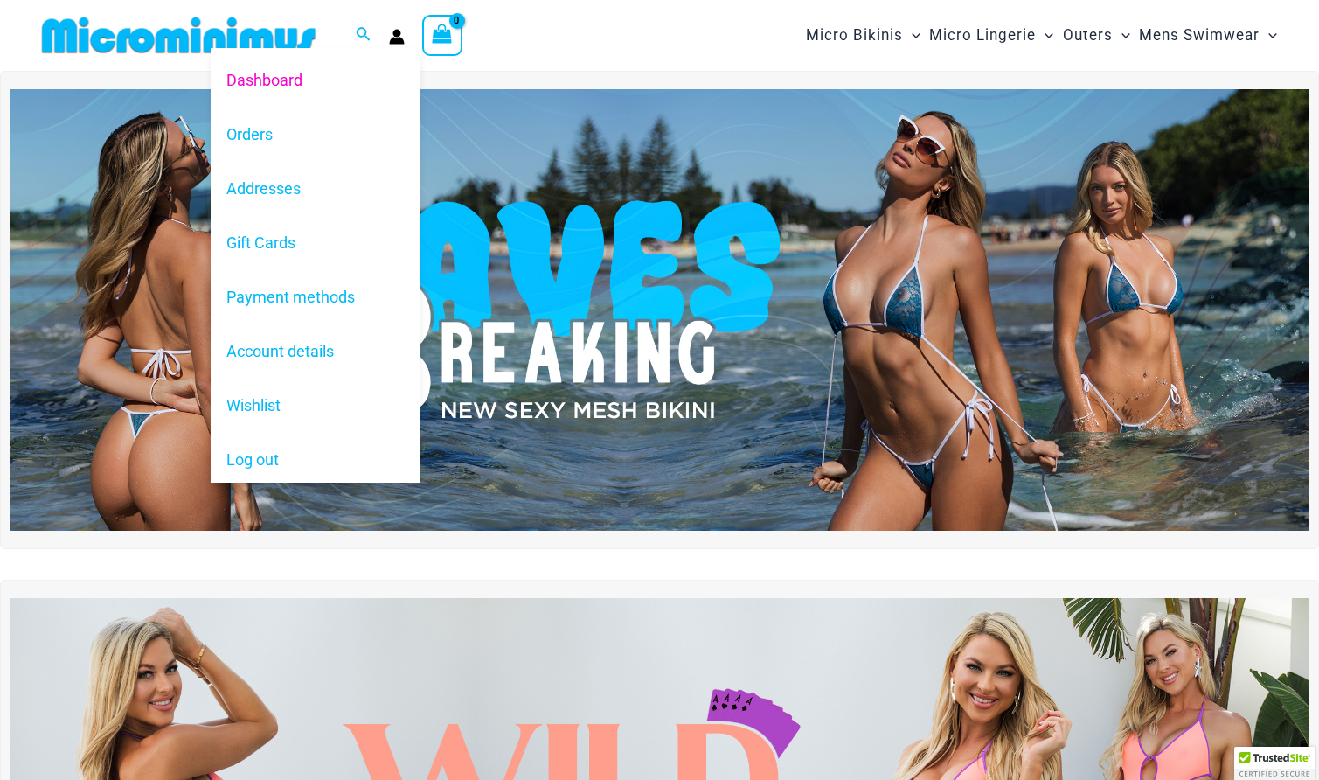
click at [395, 65] on link "Dashboard" at bounding box center [316, 79] width 210 height 54
click at [274, 138] on link "Orders" at bounding box center [316, 134] width 210 height 54
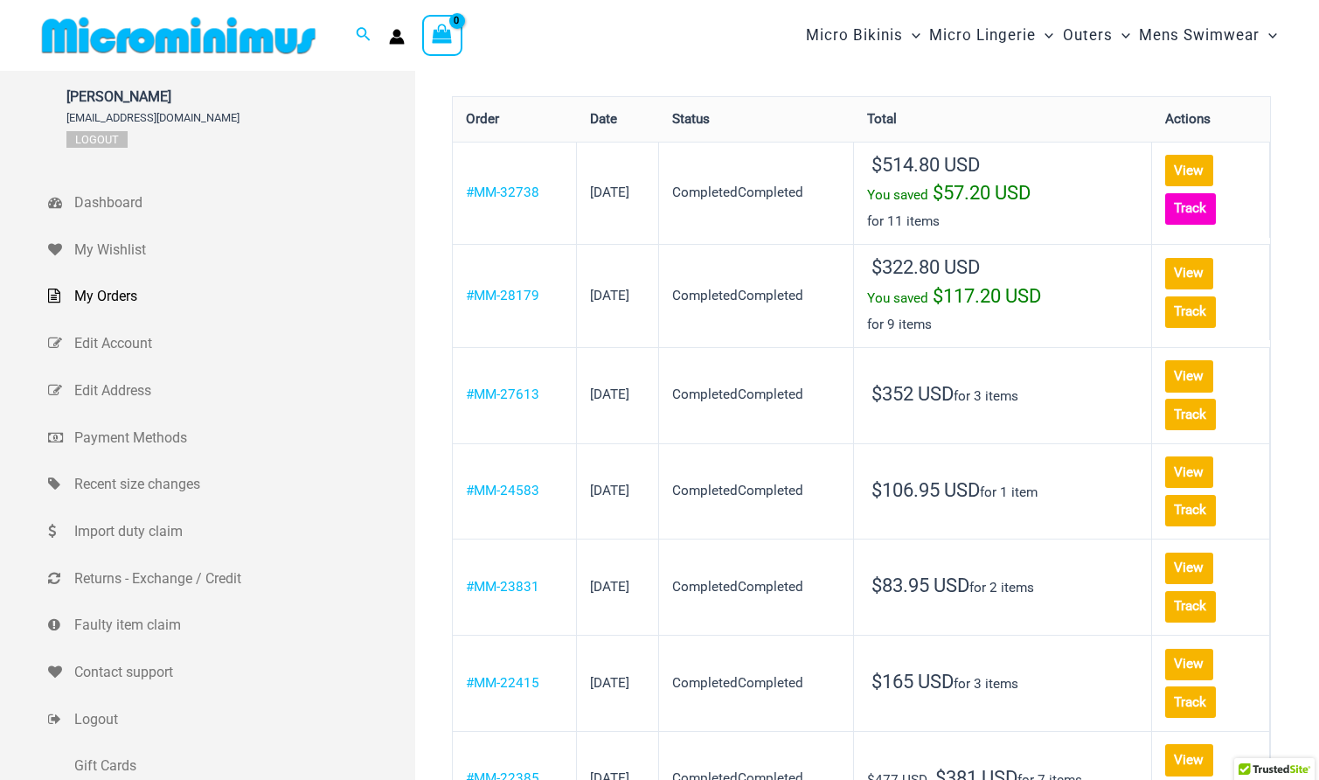
click at [1216, 193] on link "Track" at bounding box center [1190, 208] width 51 height 31
click at [1165, 177] on link "View" at bounding box center [1189, 170] width 48 height 31
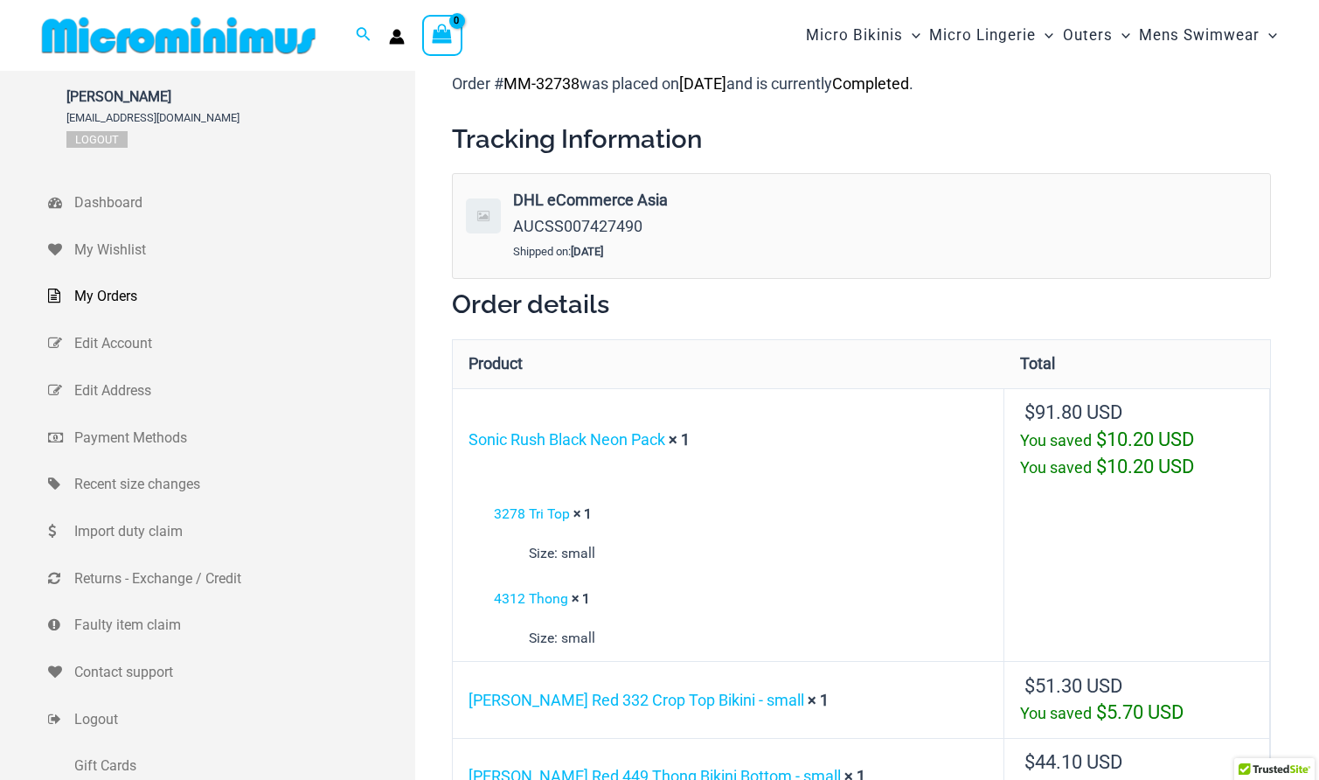
click at [553, 228] on span "AUCSS007427490" at bounding box center [577, 226] width 129 height 18
copy span "AUCSS007427490"
